Goal: Task Accomplishment & Management: Manage account settings

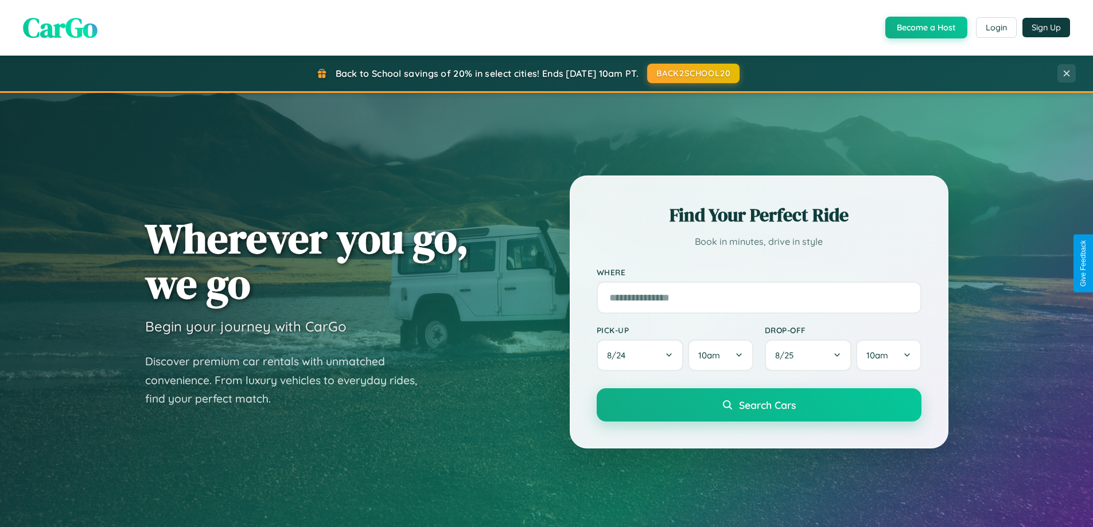
scroll to position [494, 0]
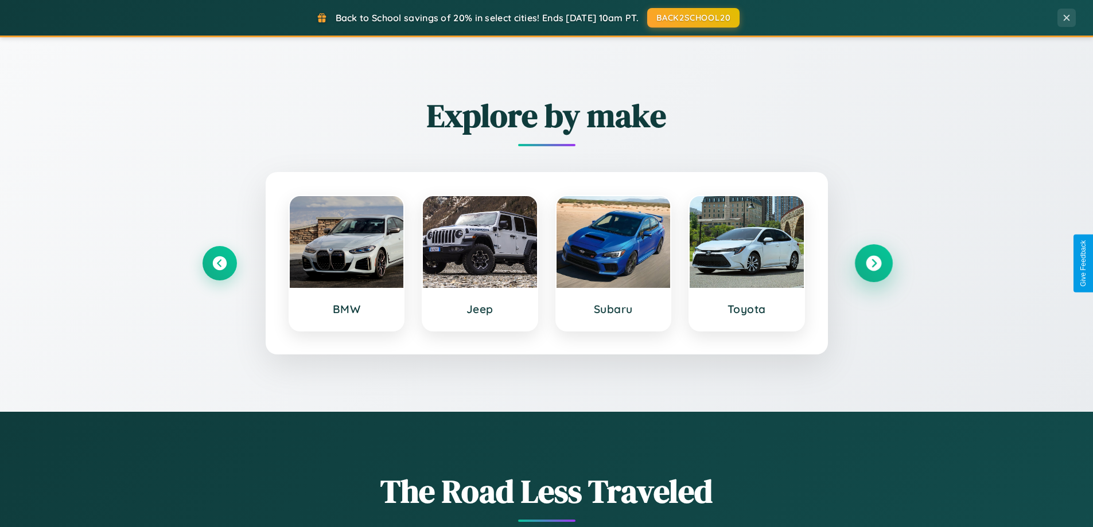
click at [873, 263] on icon at bounding box center [873, 263] width 15 height 15
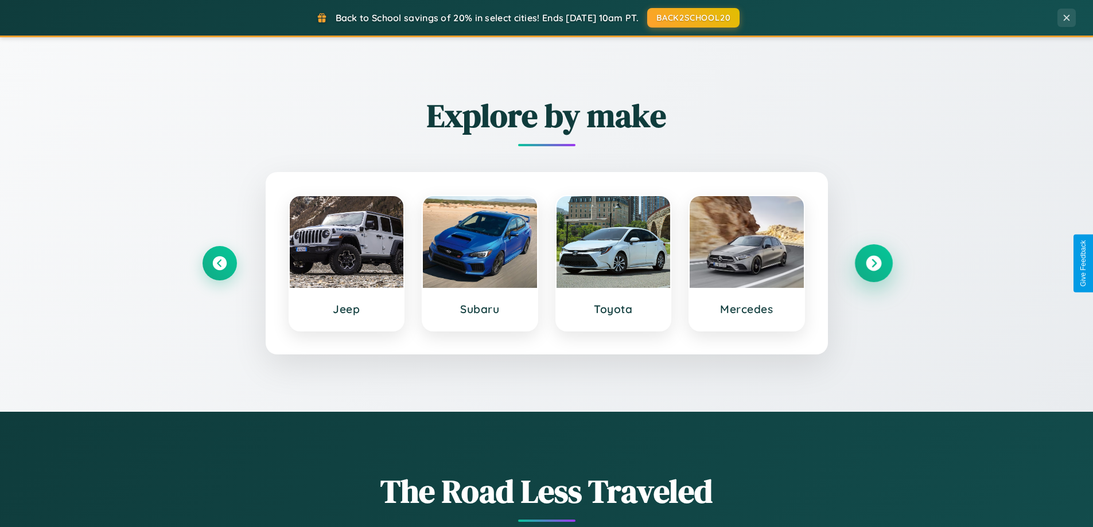
click at [873, 263] on icon at bounding box center [873, 263] width 15 height 15
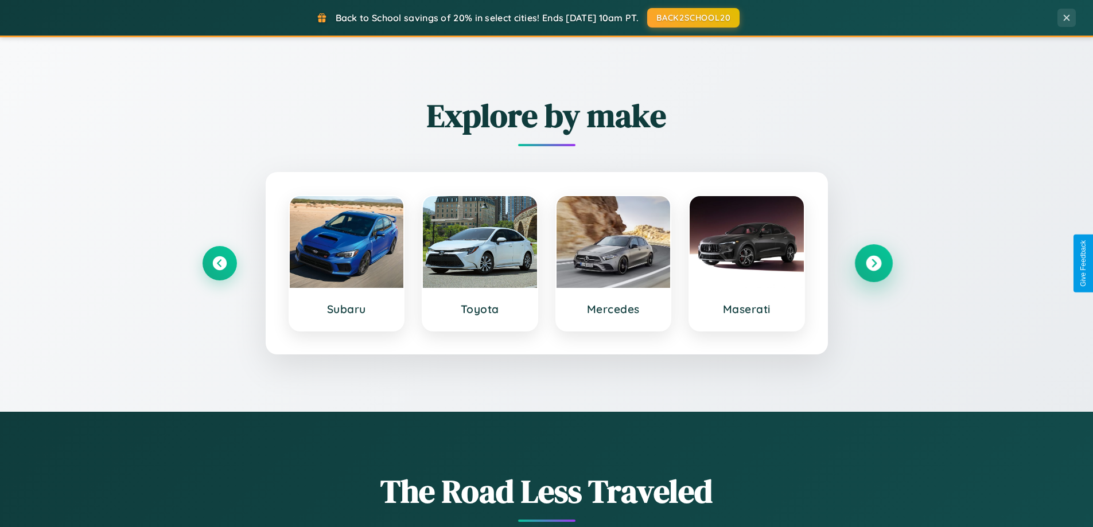
click at [873, 263] on icon at bounding box center [873, 263] width 15 height 15
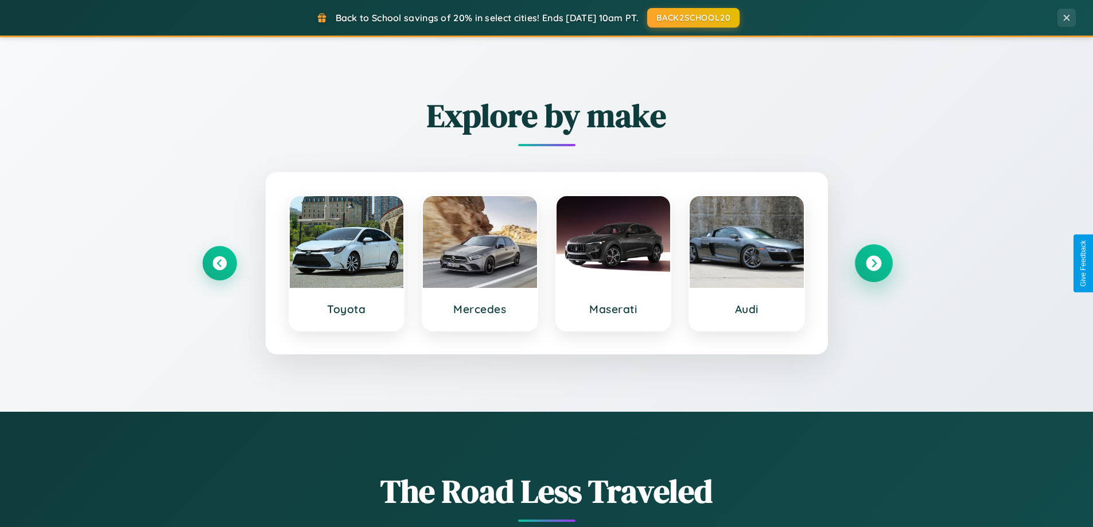
click at [873, 263] on icon at bounding box center [873, 263] width 15 height 15
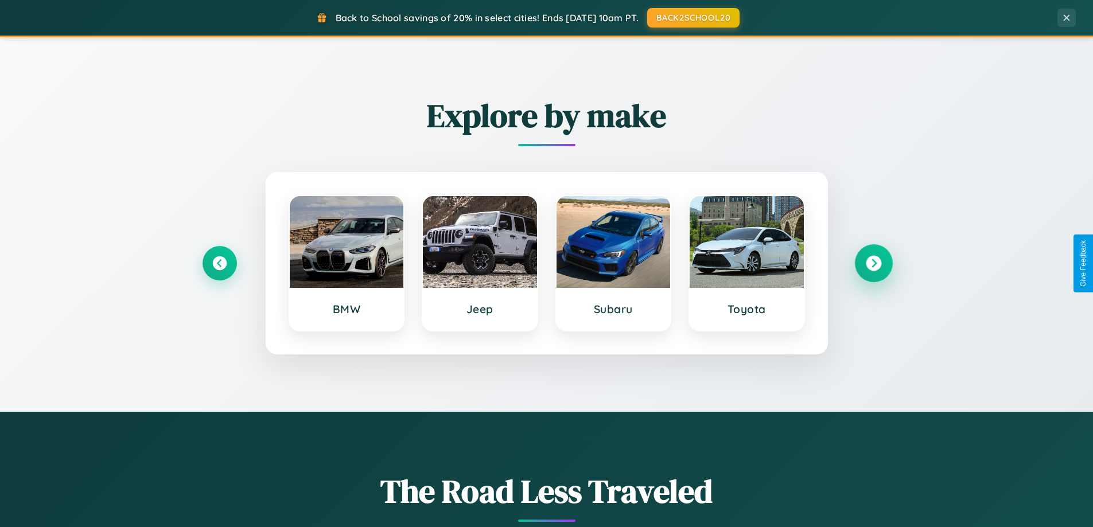
scroll to position [0, 0]
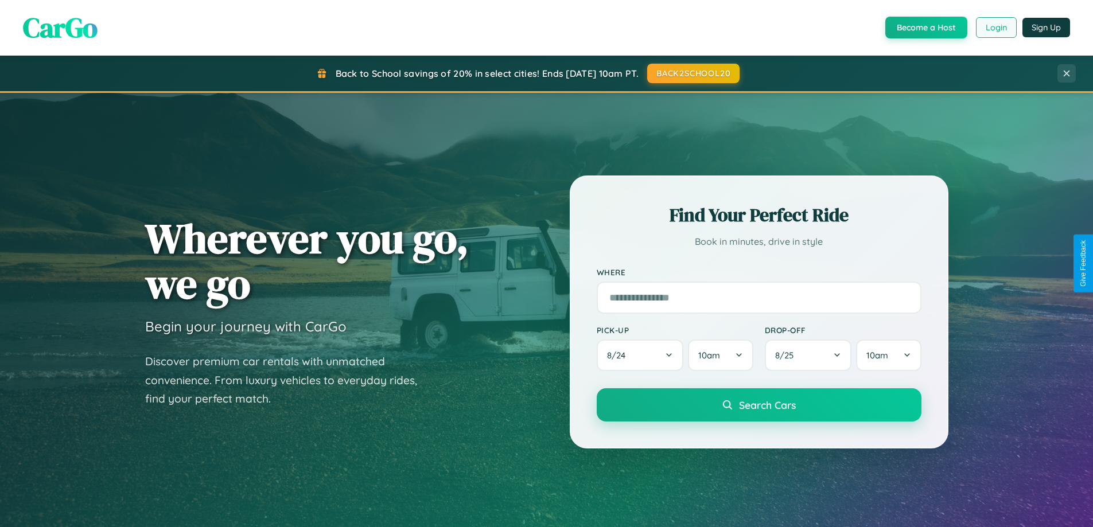
click at [995, 28] on button "Login" at bounding box center [996, 27] width 41 height 21
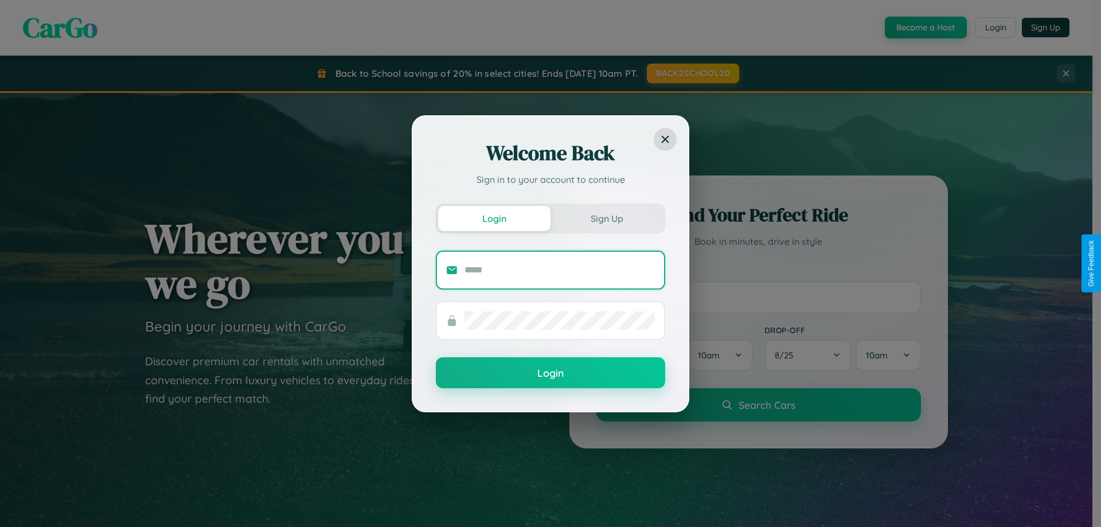
click at [560, 270] on input "text" at bounding box center [560, 270] width 190 height 18
type input "**********"
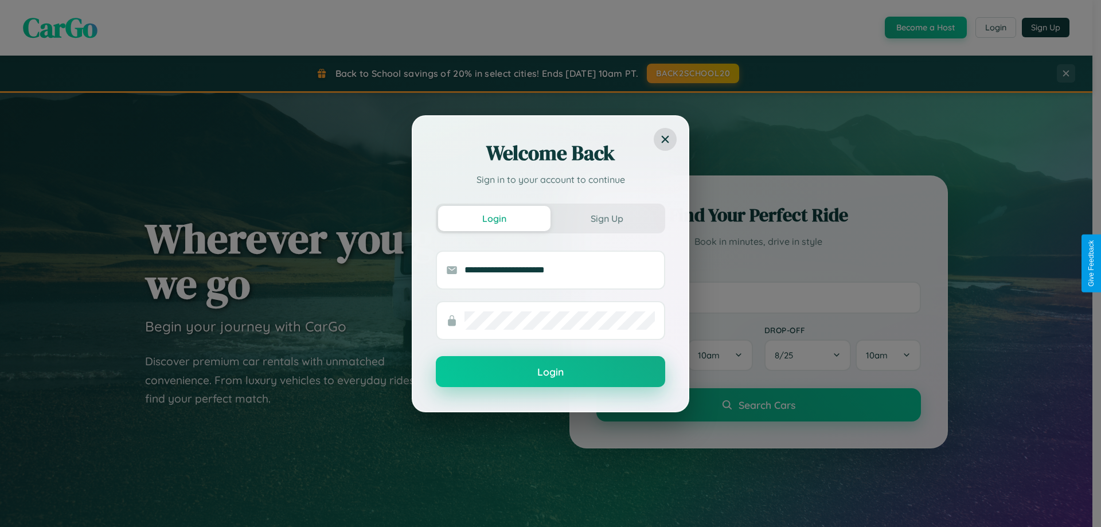
click at [551, 372] on button "Login" at bounding box center [550, 371] width 229 height 31
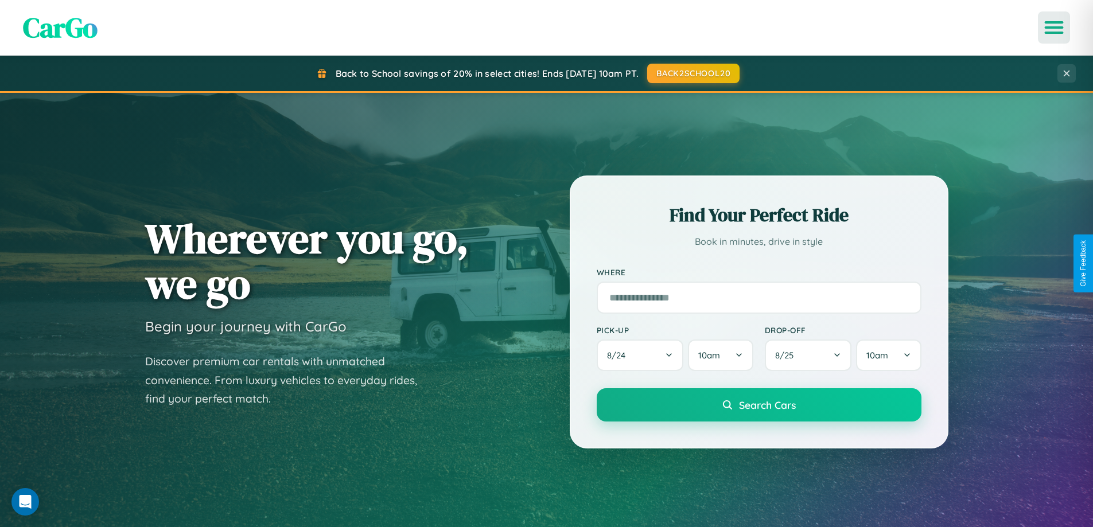
click at [1054, 28] on icon "Open menu" at bounding box center [1054, 27] width 17 height 10
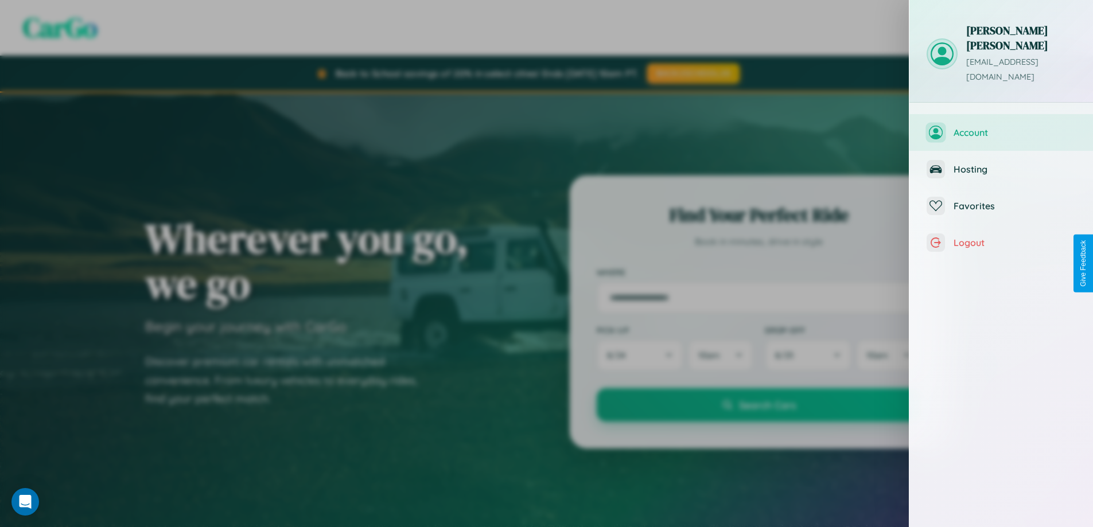
click at [1001, 127] on span "Account" at bounding box center [1014, 132] width 122 height 11
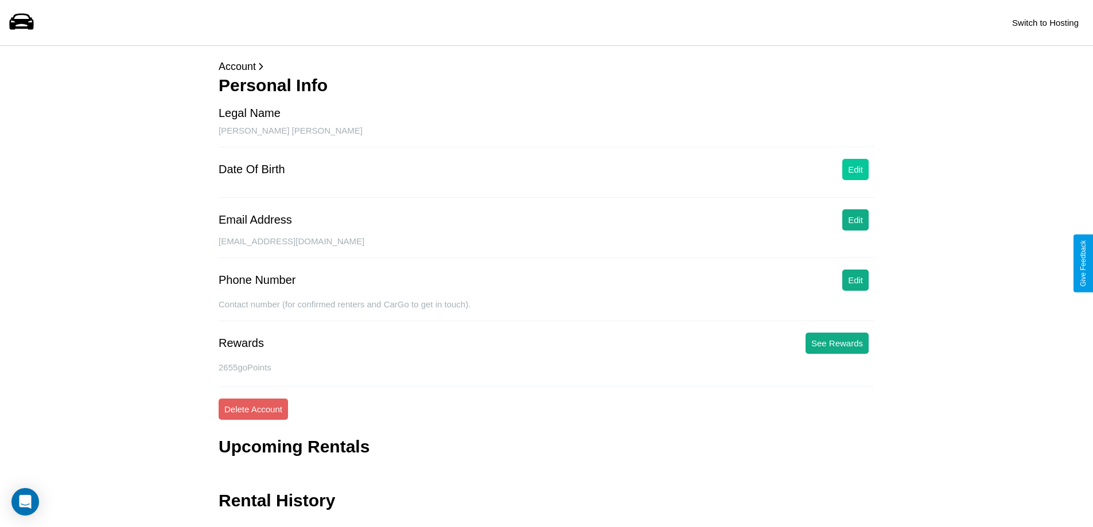
click at [855, 169] on button "Edit" at bounding box center [855, 169] width 26 height 21
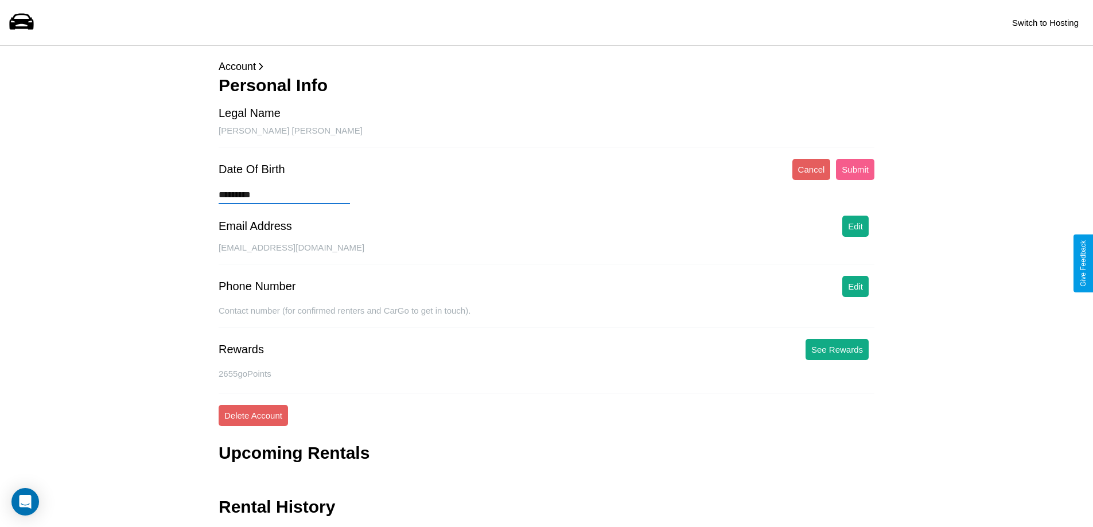
type input "**********"
